Goal: Transaction & Acquisition: Purchase product/service

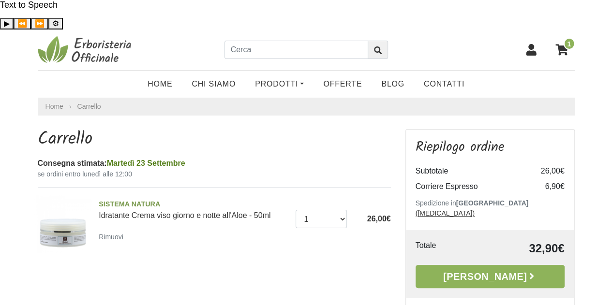
click at [535, 44] on icon at bounding box center [531, 50] width 12 height 12
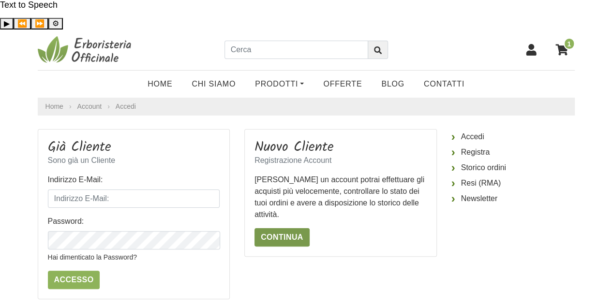
click at [289, 228] on link "Continua" at bounding box center [281, 237] width 55 height 18
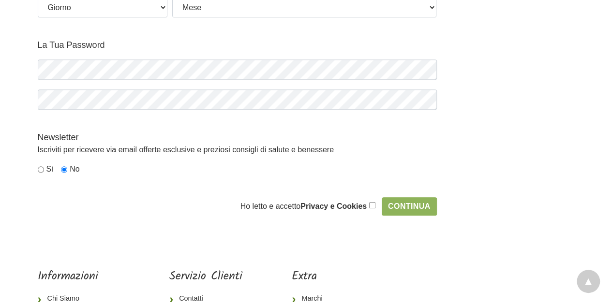
scroll to position [385, 0]
click at [375, 203] on input "checkbox" at bounding box center [372, 206] width 6 height 6
checkbox input "true"
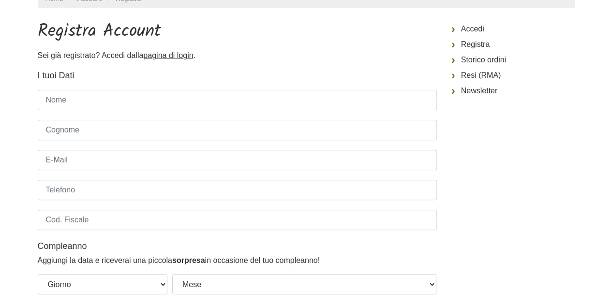
scroll to position [108, 0]
click at [128, 89] on input "Nome" at bounding box center [237, 99] width 399 height 20
type input "Violante"
type input "Celotti"
type input "violantecelotti@hotmail.it"
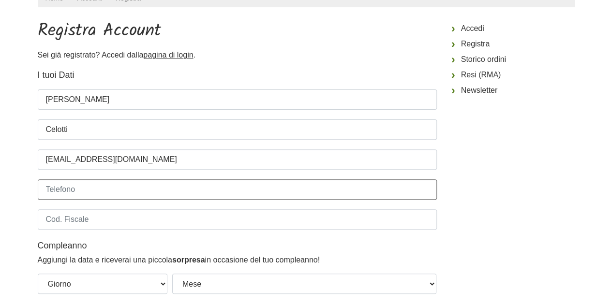
type input "3403846683"
click at [111, 209] on input "Cod. Fiscale" at bounding box center [237, 219] width 399 height 20
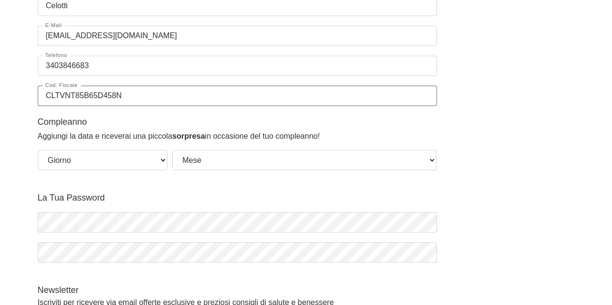
type input "CLTVNT85B65D458N"
click at [124, 150] on select "Giorno 01 02 03 04 05 06 07 08 09 10 11 12 13 14 15 16 17 18 19 20 21 22 23 24 …" at bounding box center [103, 160] width 130 height 20
select select "25"
click at [38, 150] on select "Giorno 01 02 03 04 05 06 07 08 09 10 11 12 13 14 15 16 17 18 19 20 21 22 23 24 …" at bounding box center [103, 160] width 130 height 20
click at [239, 150] on select "Mese Gennaio Febbraio Marzo Aprile Maggio Giugno Luglio Agosto Settembre Ottobr…" at bounding box center [304, 160] width 265 height 20
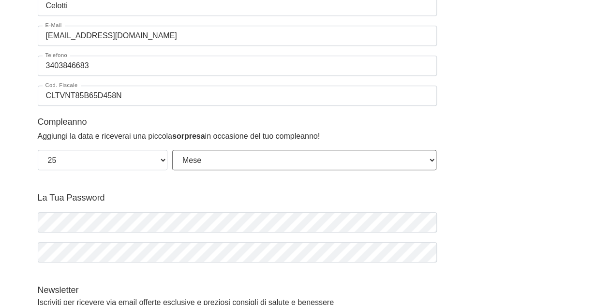
select select "02"
click at [172, 150] on select "Mese Gennaio Febbraio Marzo Aprile Maggio Giugno Luglio Agosto Settembre Ottobr…" at bounding box center [304, 160] width 265 height 20
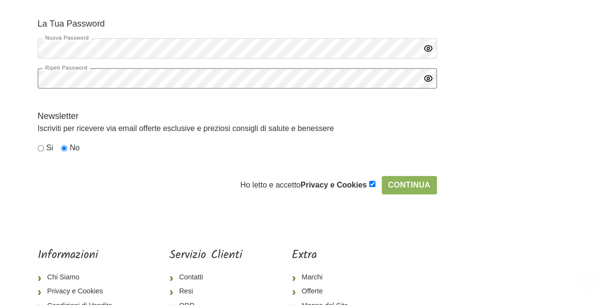
scroll to position [407, 0]
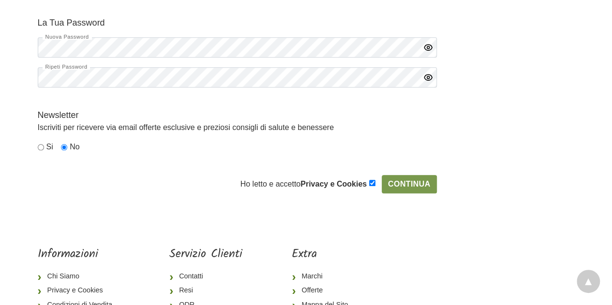
click at [405, 175] on input "Continua" at bounding box center [409, 184] width 55 height 18
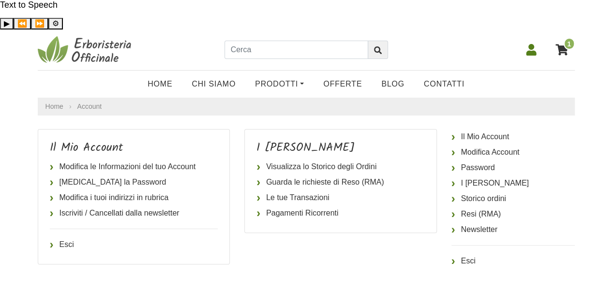
click at [571, 38] on span "1" at bounding box center [568, 44] width 11 height 12
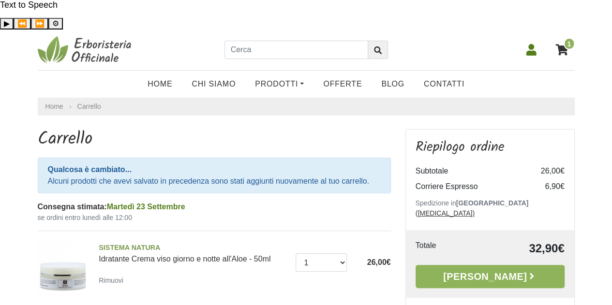
scroll to position [160, 0]
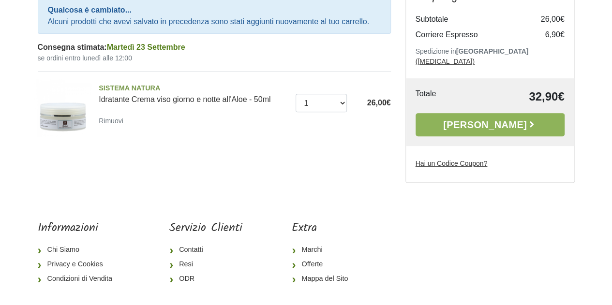
click at [448, 158] on div "Hai un Codice Coupon?" at bounding box center [489, 165] width 149 height 15
click at [449, 160] on u "Hai un Codice Coupon?" at bounding box center [451, 164] width 72 height 8
click at [0, 0] on input "Hai un Codice Coupon?" at bounding box center [0, 0] width 0 height 0
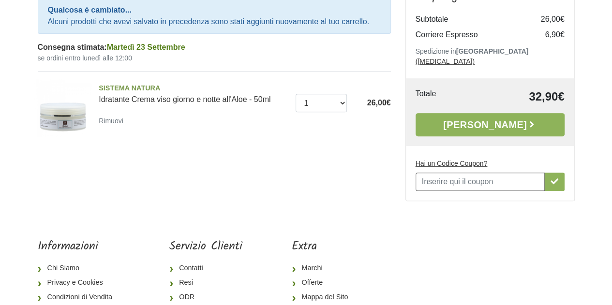
scroll to position [0, 0]
type input "ARMONIA10"
click at [557, 173] on button "button" at bounding box center [554, 182] width 20 height 18
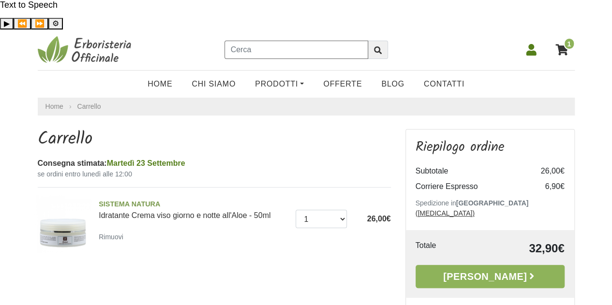
click at [288, 41] on input "text" at bounding box center [296, 50] width 144 height 18
type input "amerigo crema corpo"
click at [368, 41] on button "submit" at bounding box center [378, 50] width 20 height 18
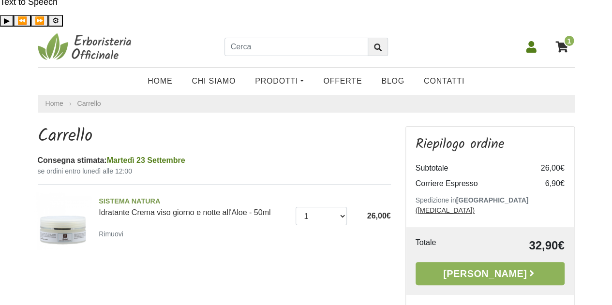
click at [0, 0] on input "Hai un Codice Coupon?" at bounding box center [0, 0] width 0 height 0
type input "armonia10"
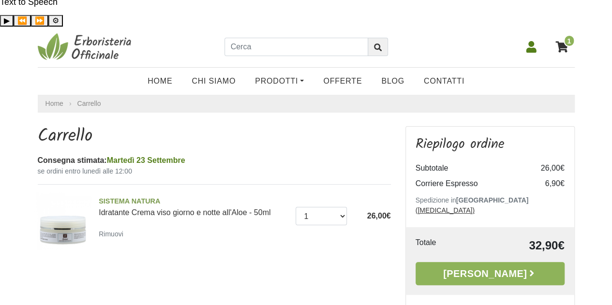
scroll to position [97, 0]
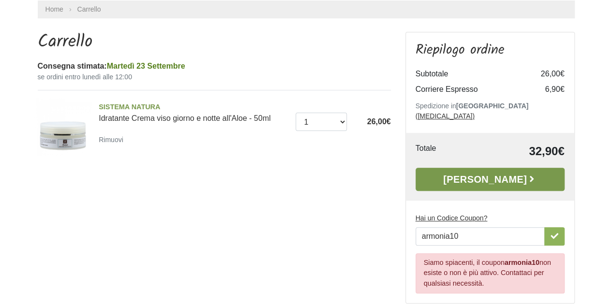
click at [514, 168] on link "Alla Cassa" at bounding box center [489, 179] width 149 height 23
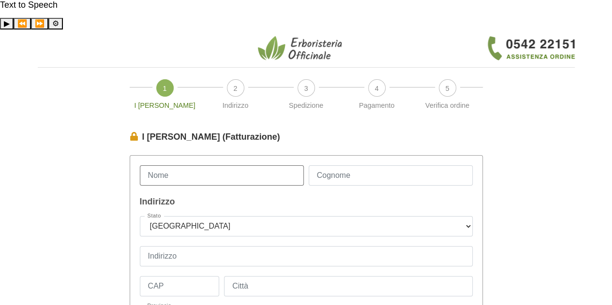
click at [215, 165] on input "Nome" at bounding box center [222, 175] width 164 height 20
type input "Violante"
type input "Celotti"
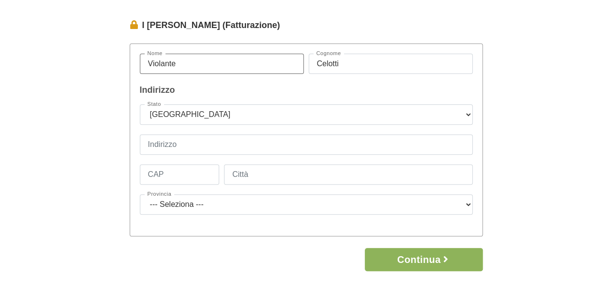
scroll to position [111, 0]
click at [222, 135] on input "Indirizzo" at bounding box center [306, 145] width 333 height 20
type input "Via dei Pini 11"
type input "47838"
type input "Riccione"
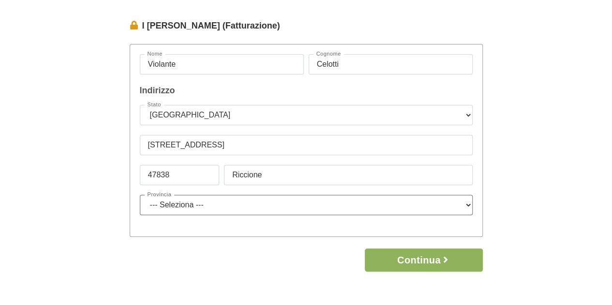
select select "3923"
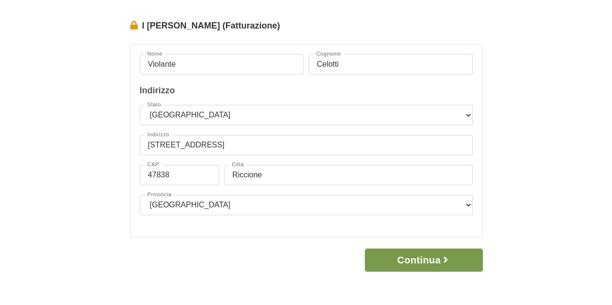
click at [407, 249] on button "Continua" at bounding box center [424, 260] width 118 height 23
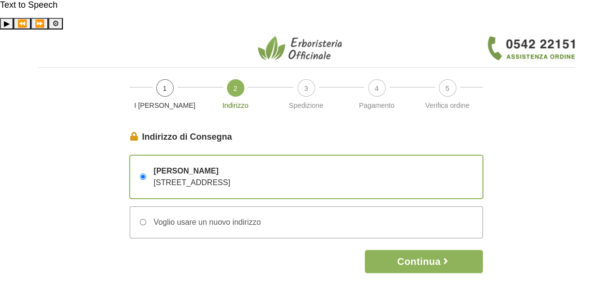
click at [141, 219] on input "Voglio usare un nuovo indirizzo" at bounding box center [143, 222] width 6 height 6
radio input "true"
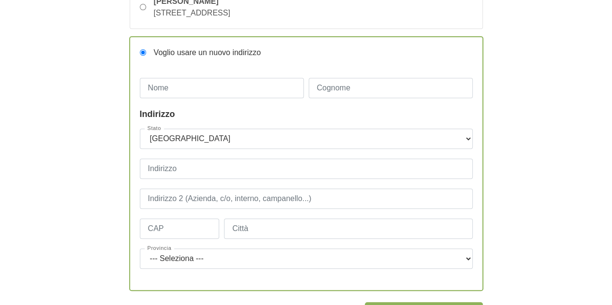
scroll to position [179, 0]
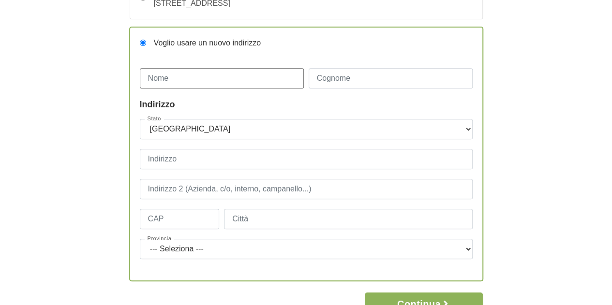
click at [212, 68] on input "Nome" at bounding box center [222, 78] width 164 height 20
type input "Valerio"
type input "Savioli"
type input "Via Oberdan, 3"
type input "3"
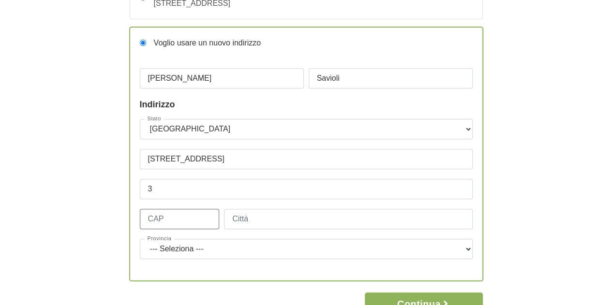
type input "47838"
type input "Riccione"
select select "3923"
click at [198, 179] on input "3" at bounding box center [306, 189] width 333 height 20
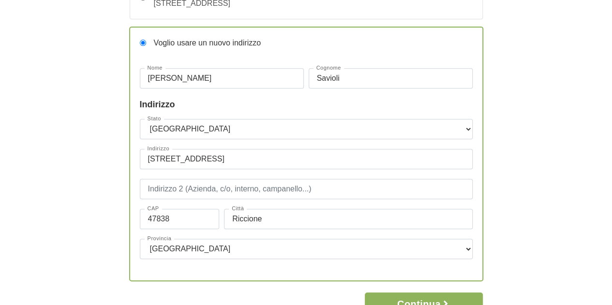
click at [69, 168] on div "I Miei Dati (Fatturazione) Continua Violante Celotti Via dei Pini 11 – 47838 Ri…" at bounding box center [305, 133] width 551 height 365
click at [462, 293] on button "Continua" at bounding box center [424, 304] width 118 height 23
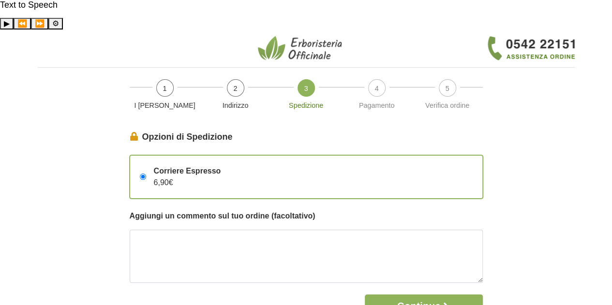
scroll to position [42, 0]
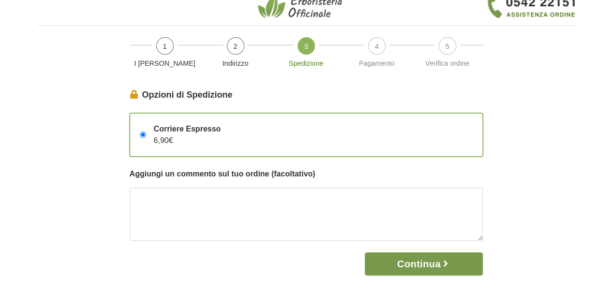
click at [448, 252] on button "Continua" at bounding box center [424, 263] width 118 height 23
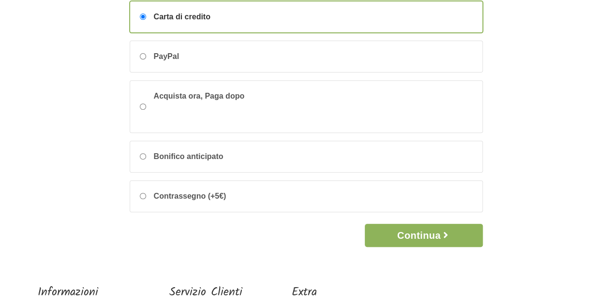
scroll to position [155, 0]
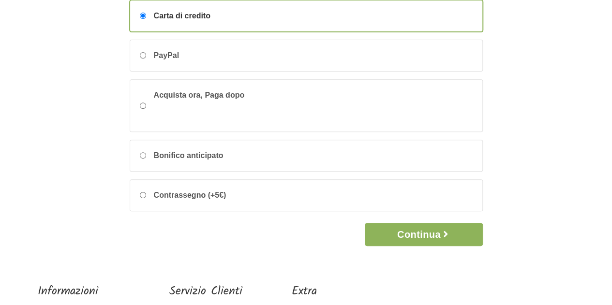
click at [436, 189] on form "Metodo di Pagamento Continua Carta di credito PayPal Acquista ora, Paga dopo Bo…" at bounding box center [306, 110] width 353 height 271
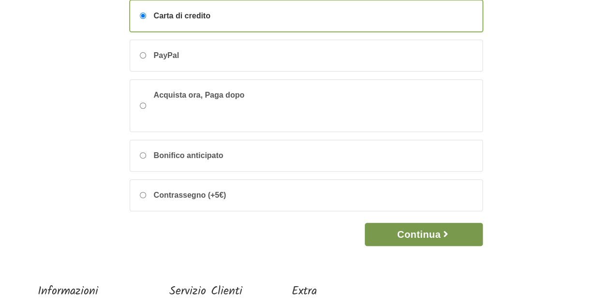
click at [438, 223] on button "Continua" at bounding box center [424, 234] width 118 height 23
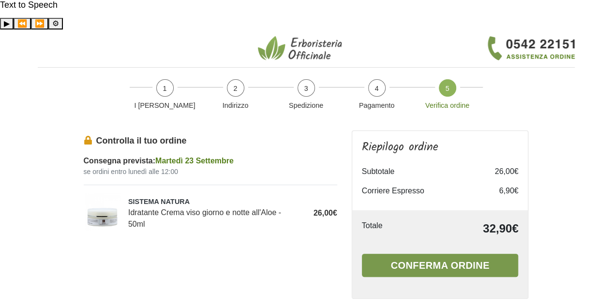
click at [440, 254] on button "Conferma ordine" at bounding box center [440, 265] width 157 height 23
